Goal: Navigation & Orientation: Find specific page/section

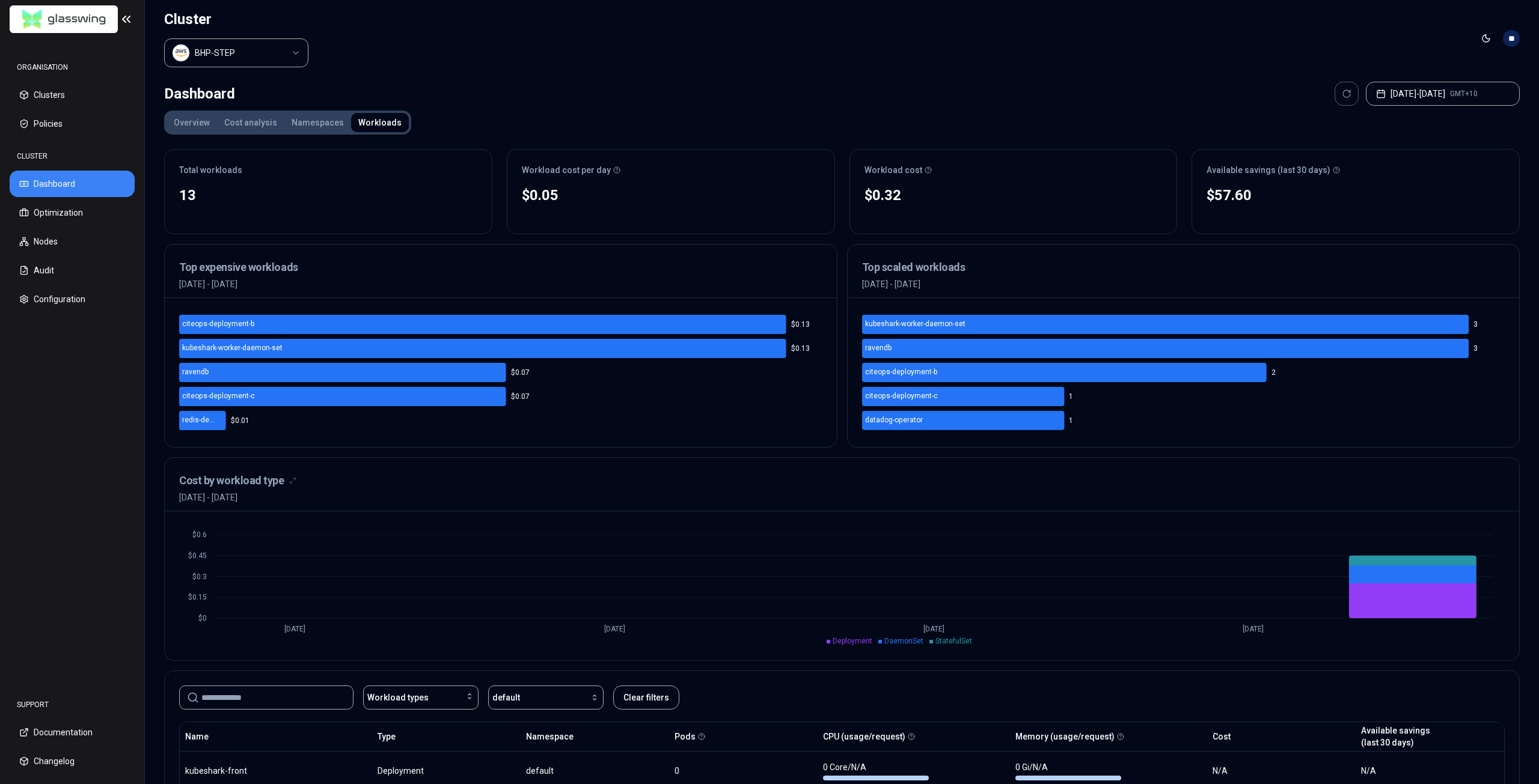
click at [255, 57] on html "ORGANISATION Clusters Policies CLUSTER Dashboard Optimization Nodes Audit Confi…" at bounding box center [770, 392] width 1539 height 784
click at [398, 60] on html "ORGANISATION Clusters Policies CLUSTER Dashboard Optimization Nodes Audit Confi…" at bounding box center [770, 392] width 1539 height 784
click at [277, 49] on html "ORGANISATION Clusters Policies CLUSTER Dashboard Optimization Nodes Audit Confi…" at bounding box center [770, 392] width 1539 height 784
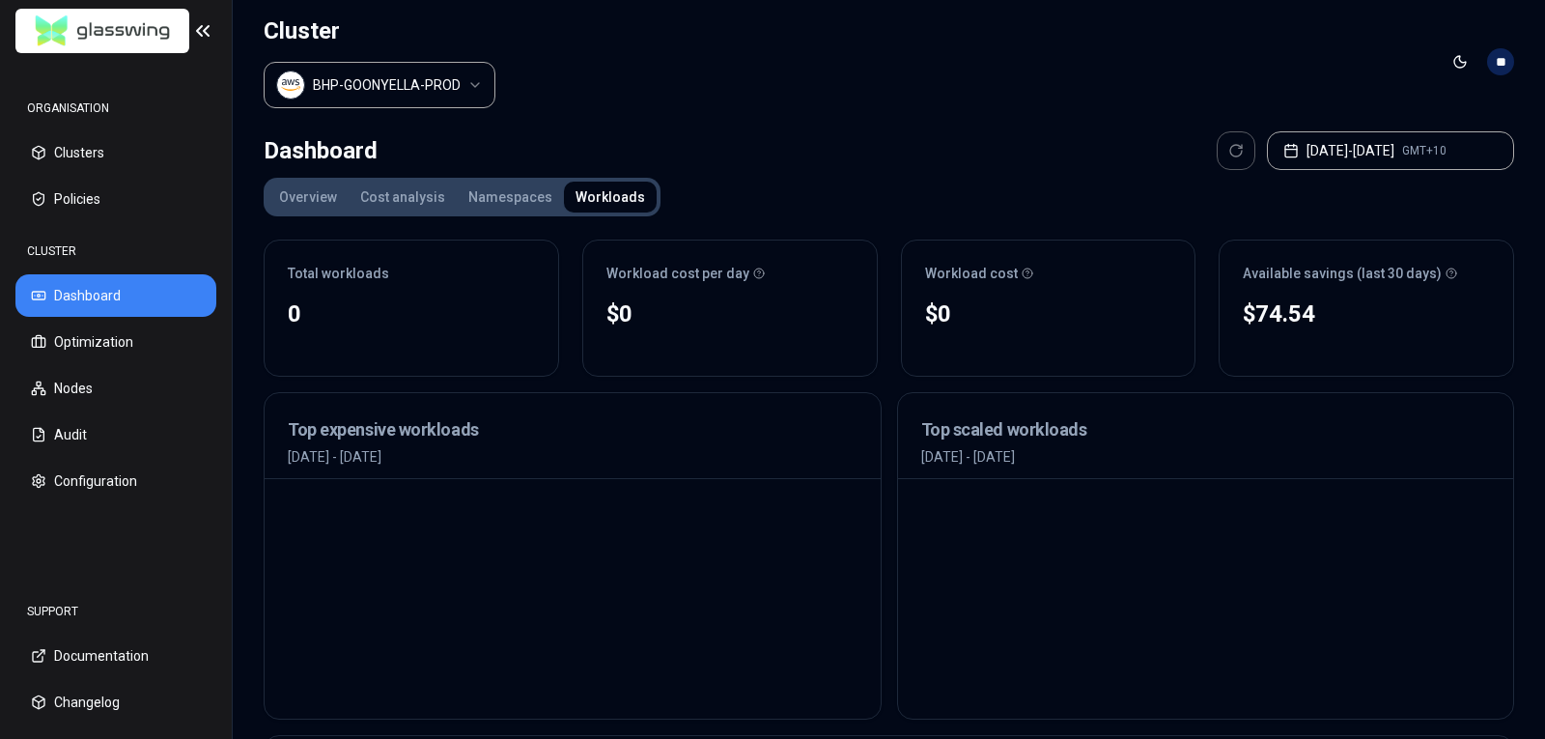
click at [447, 70] on html "ORGANISATION Clusters Policies CLUSTER Dashboard Optimization Nodes Audit Confi…" at bounding box center [772, 369] width 1545 height 739
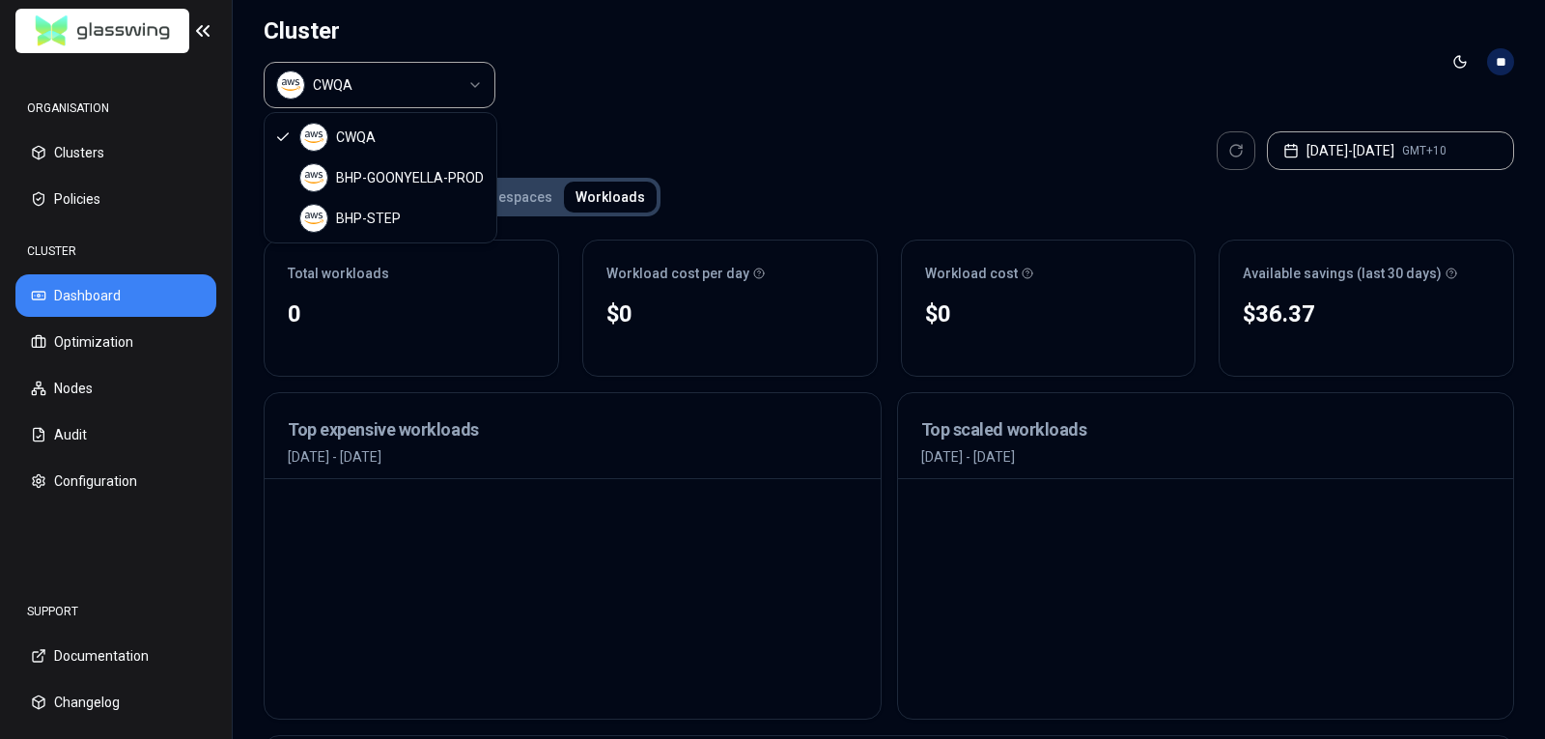
click at [474, 83] on html "ORGANISATION Clusters Policies CLUSTER Dashboard Optimization Nodes Audit Confi…" at bounding box center [772, 369] width 1545 height 739
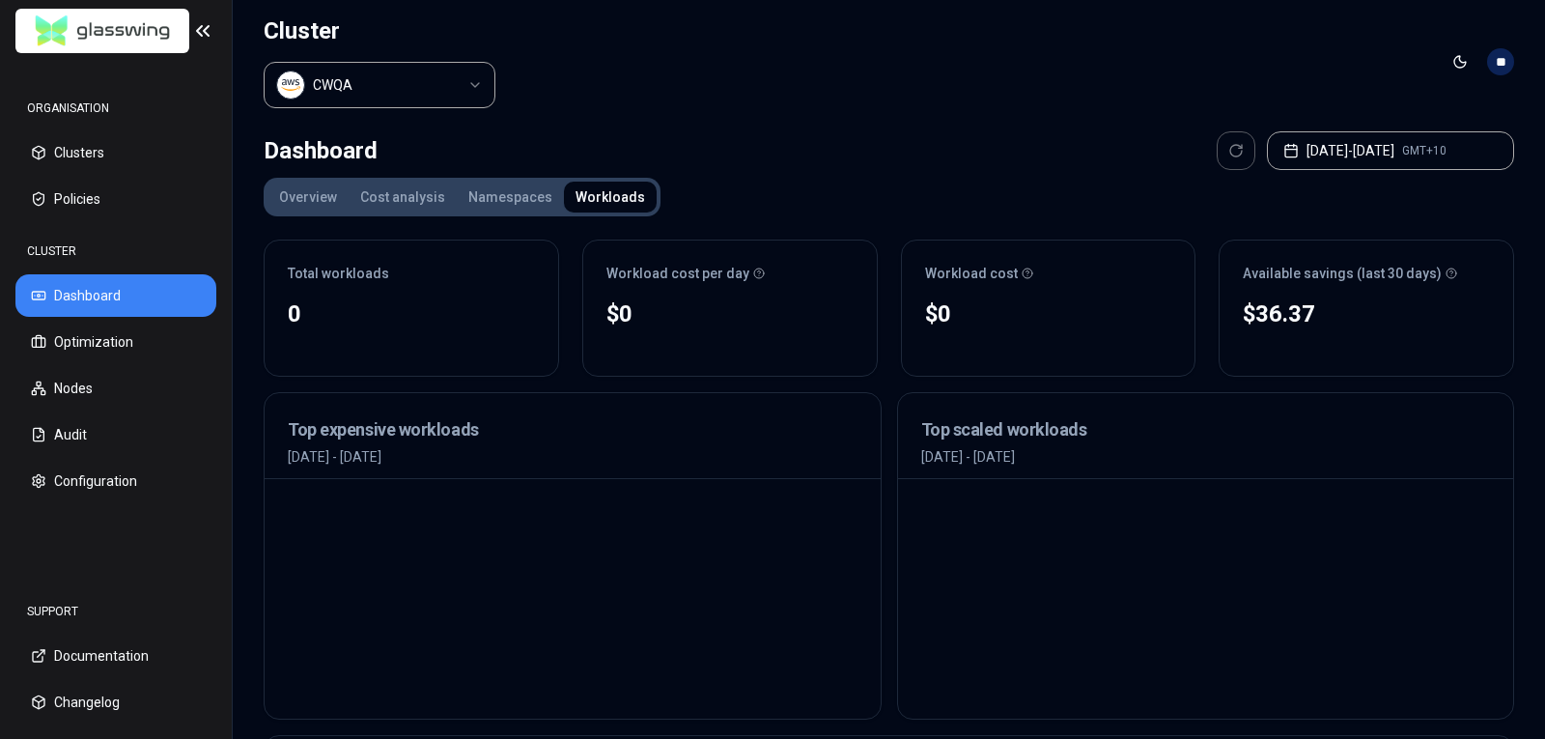
click at [629, 79] on html "ORGANISATION Clusters Policies CLUSTER Dashboard Optimization Nodes Audit Confi…" at bounding box center [772, 369] width 1545 height 739
click at [1348, 162] on button "[DATE] - [DATE] GMT+10" at bounding box center [1390, 150] width 247 height 39
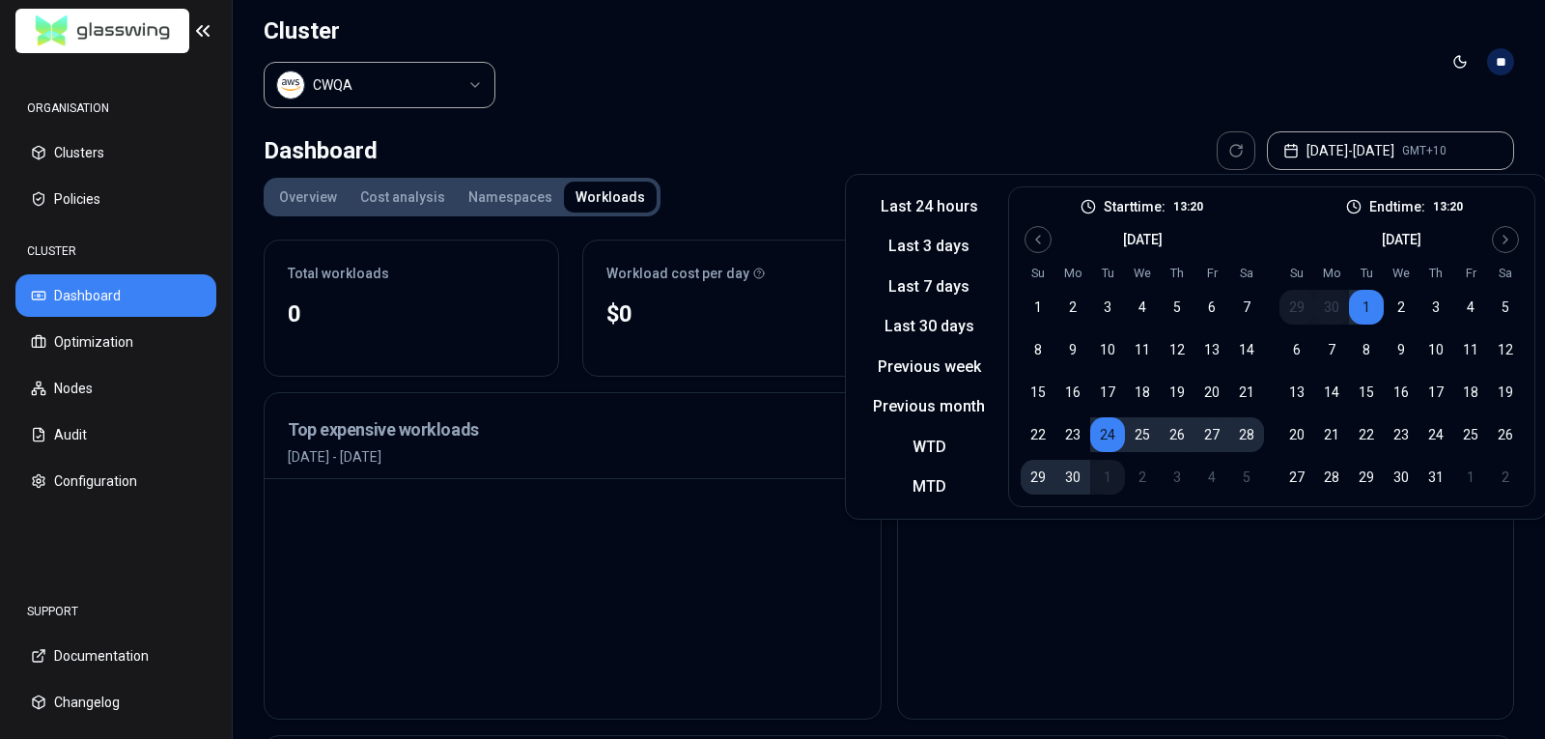
click at [786, 63] on header "Cluster CWQA Toggle theme **" at bounding box center [889, 62] width 1312 height 124
